Goal: Communication & Community: Answer question/provide support

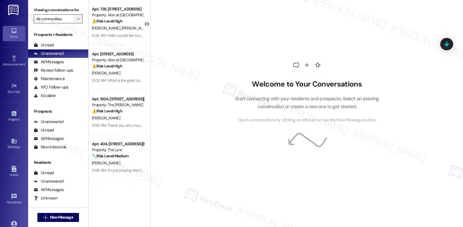
click at [78, 23] on button "" at bounding box center [78, 18] width 9 height 9
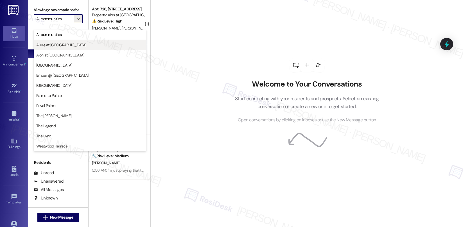
click at [67, 43] on span "Allure at [GEOGRAPHIC_DATA]" at bounding box center [89, 45] width 107 height 6
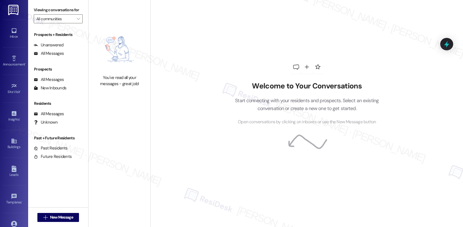
type input "Allure at [GEOGRAPHIC_DATA]"
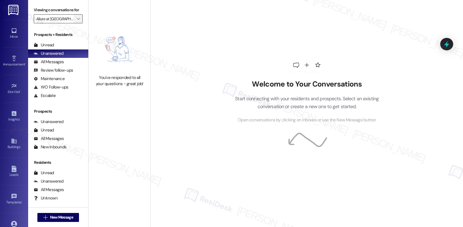
click at [77, 21] on icon "" at bounding box center [78, 19] width 3 height 4
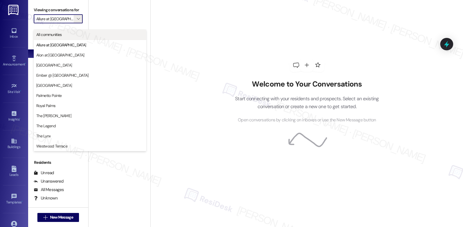
click at [66, 39] on button "All communities" at bounding box center [90, 35] width 112 height 10
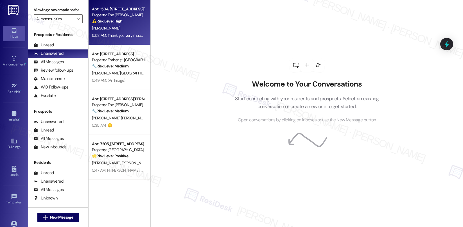
click at [123, 29] on div "[PERSON_NAME]" at bounding box center [117, 28] width 53 height 7
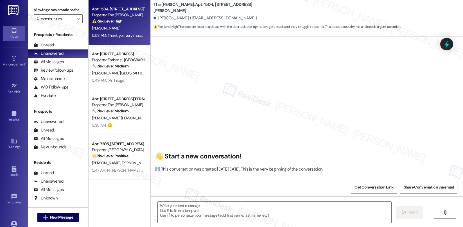
scroll to position [1608, 0]
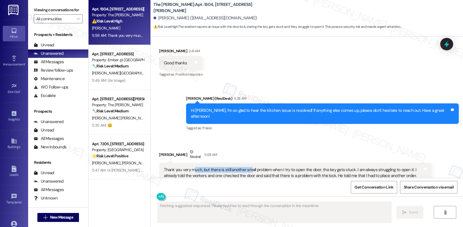
drag, startPoint x: 191, startPoint y: 151, endPoint x: 245, endPoint y: 152, distance: 54.3
click at [245, 167] on div "Thank you very much, but there is still another small problem when I try to ope…" at bounding box center [293, 173] width 259 height 12
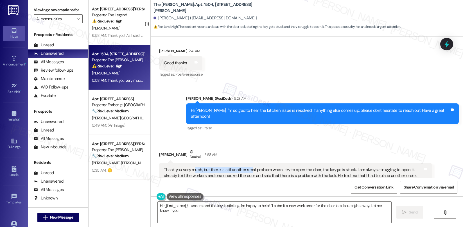
type textarea "Hi {{first_name}}, I understand the key is sticking. I'm happy to help! I'll su…"
